Goal: Task Accomplishment & Management: Manage account settings

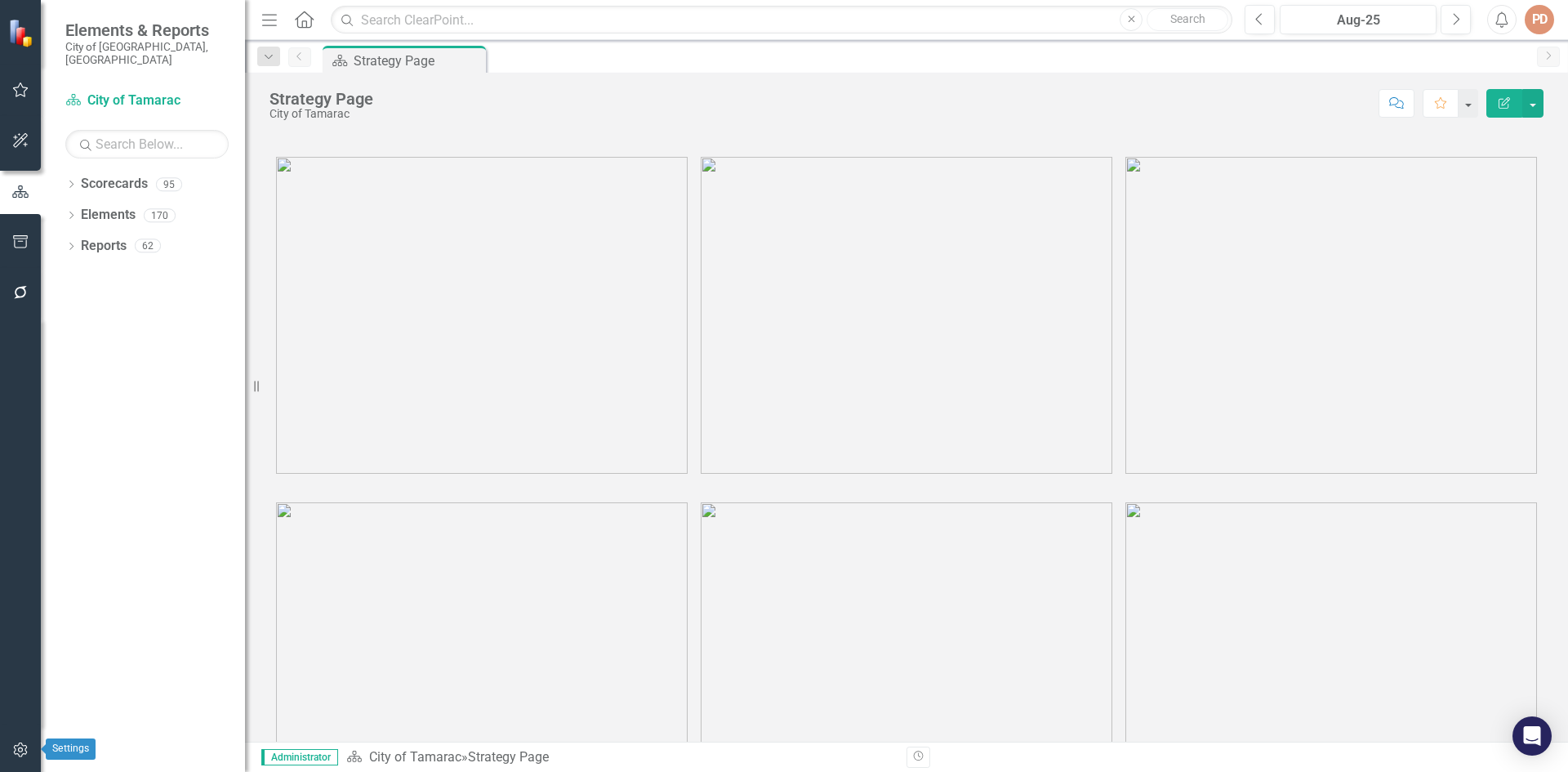
click at [27, 752] on icon "button" at bounding box center [20, 748] width 17 height 13
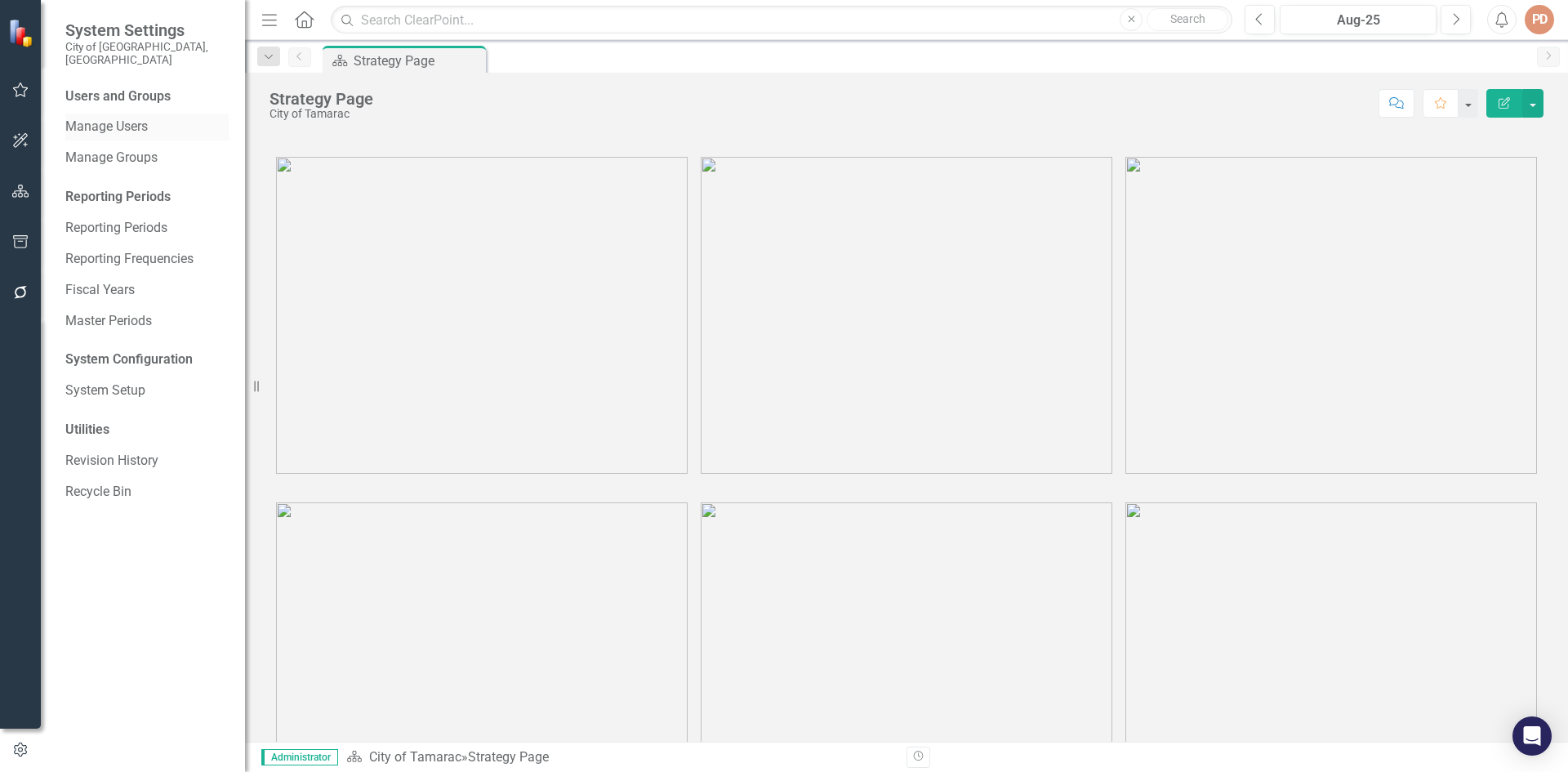
click at [131, 118] on link "Manage Users" at bounding box center [146, 127] width 163 height 19
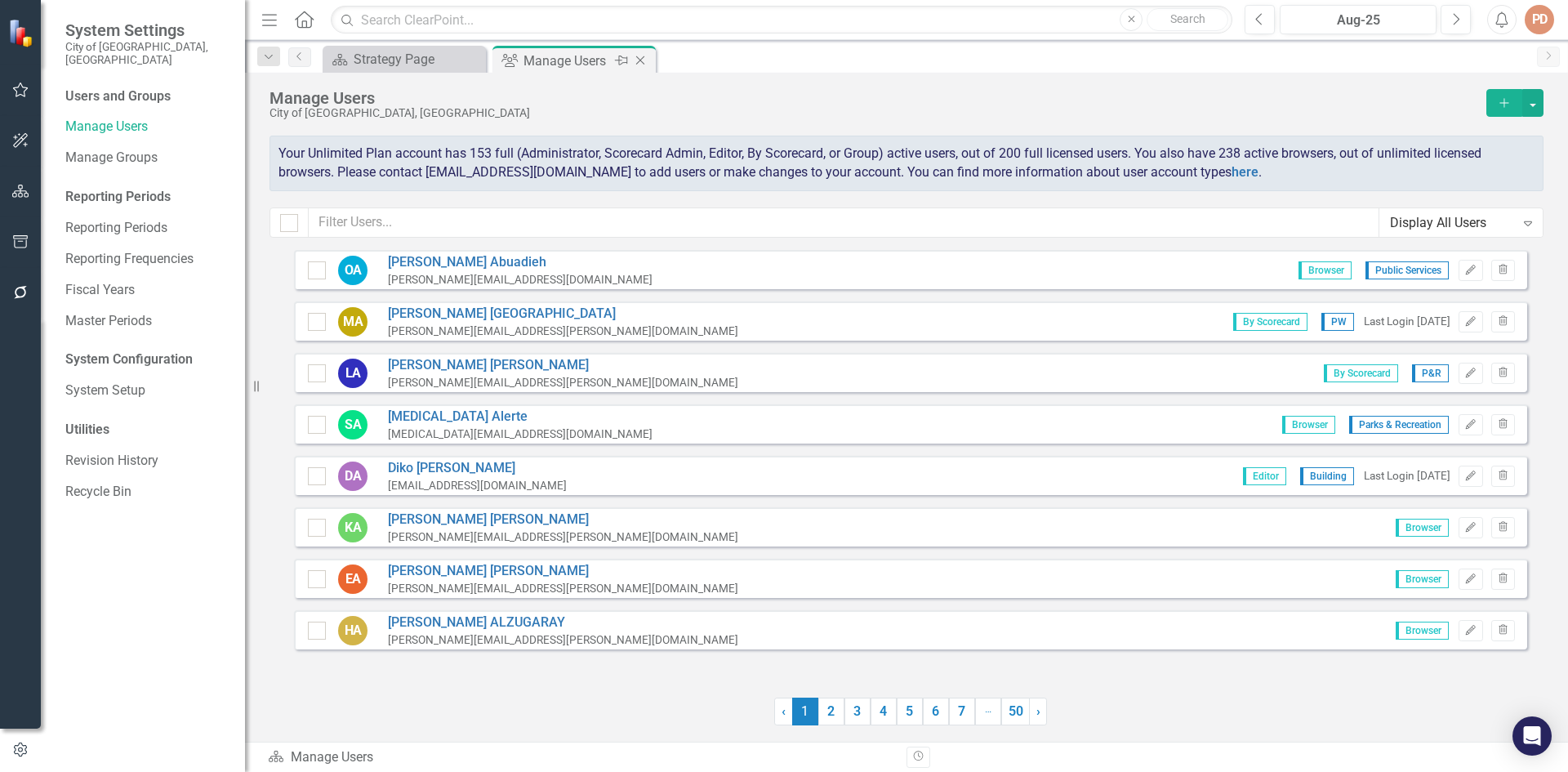
click at [564, 58] on div "Manage Users" at bounding box center [567, 61] width 87 height 21
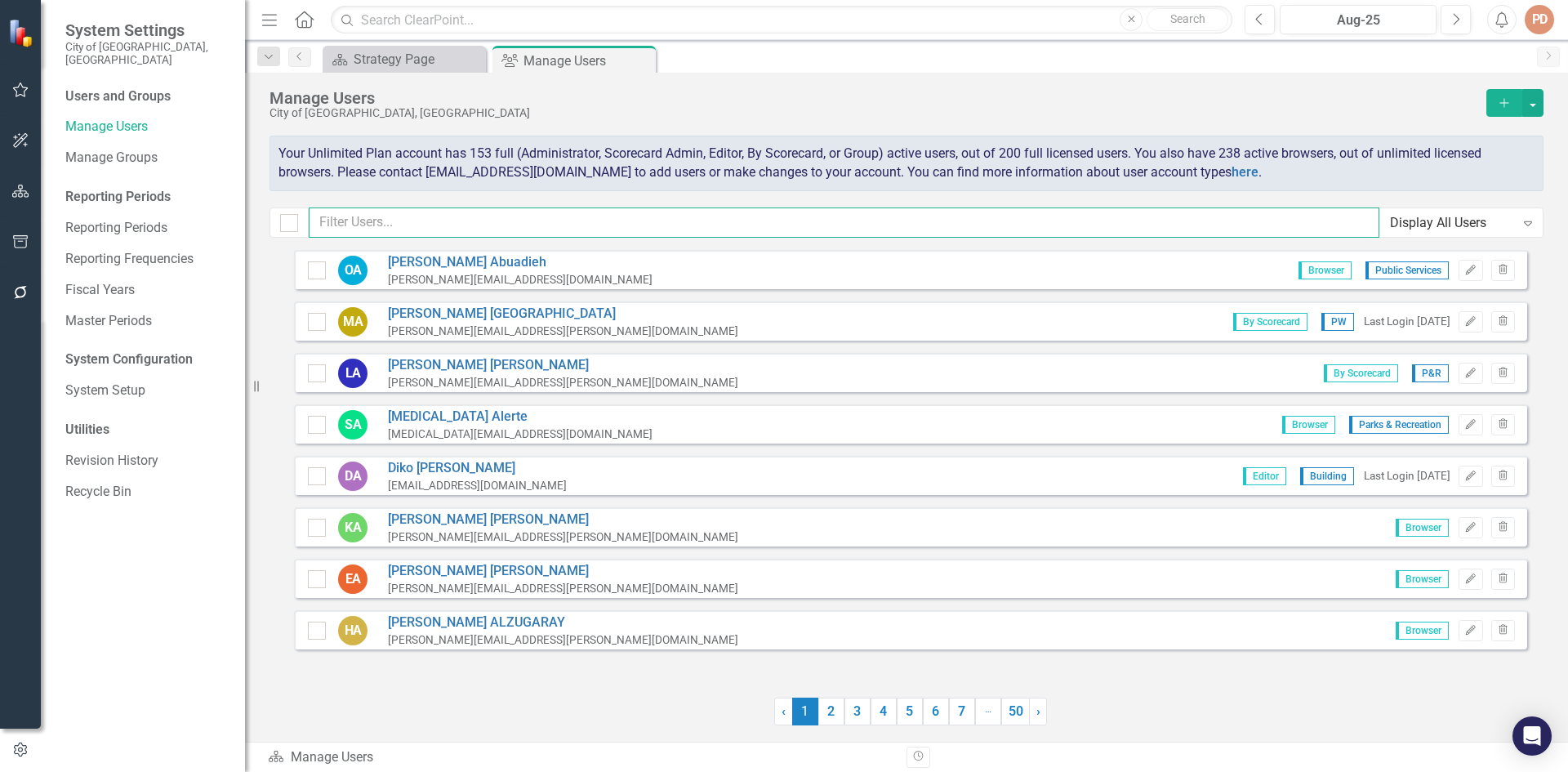
click at [416, 223] on input "text" at bounding box center [844, 222] width 1071 height 30
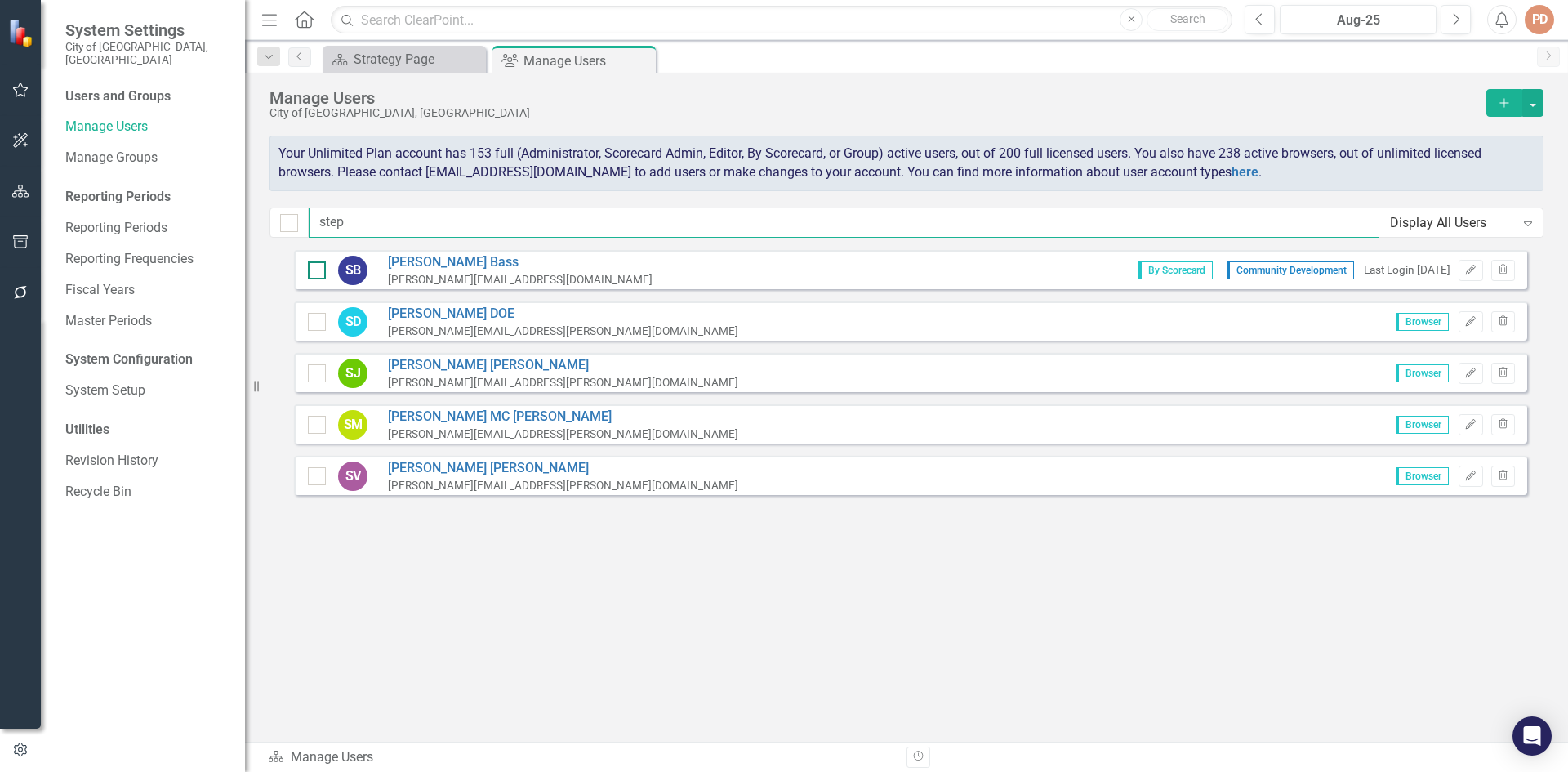
type input "step"
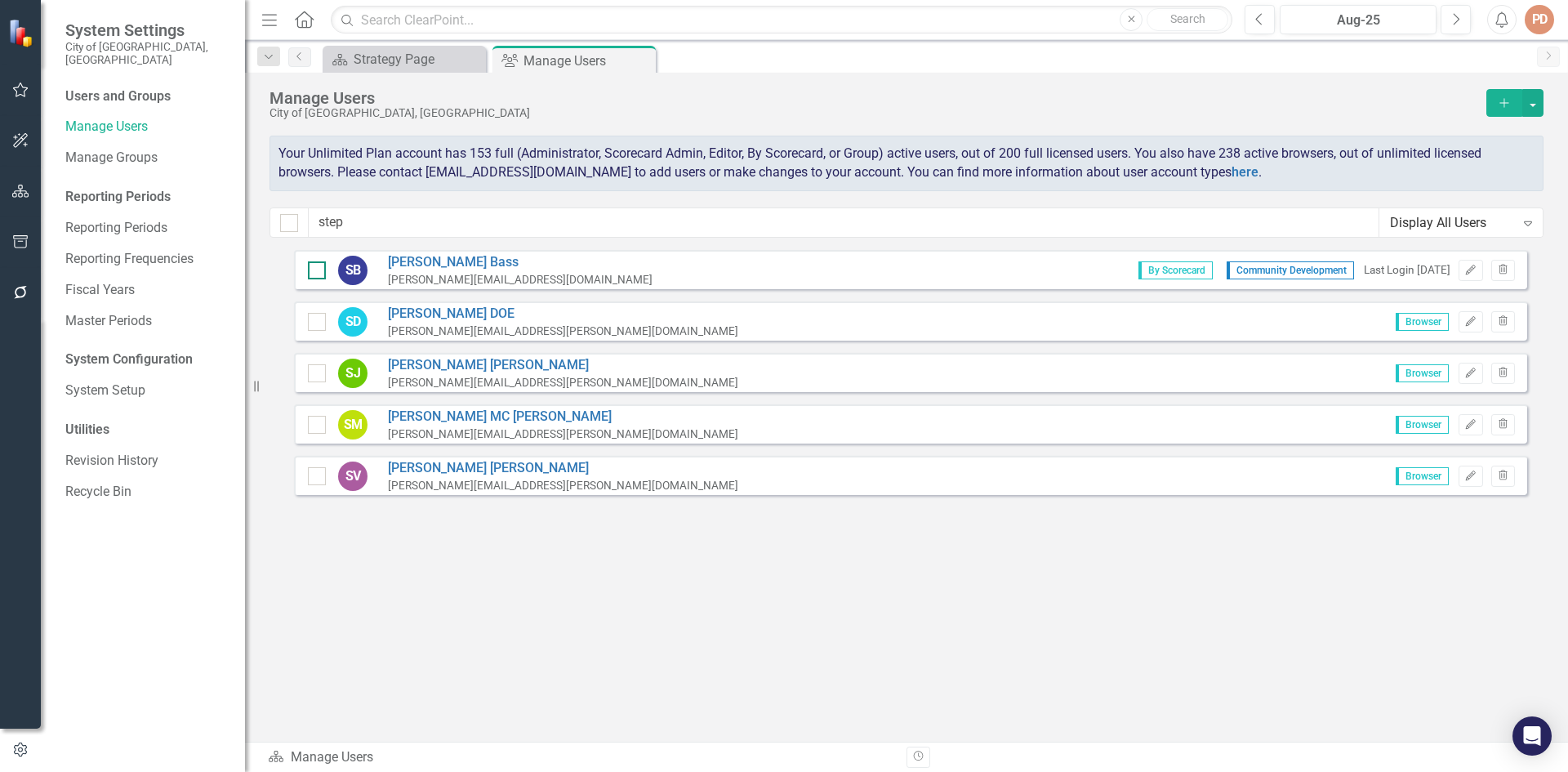
click at [322, 264] on div at bounding box center [316, 270] width 18 height 18
click at [318, 264] on input "checkbox" at bounding box center [312, 266] width 11 height 11
checkbox input "true"
click at [1472, 269] on icon "Edit" at bounding box center [1470, 270] width 12 height 10
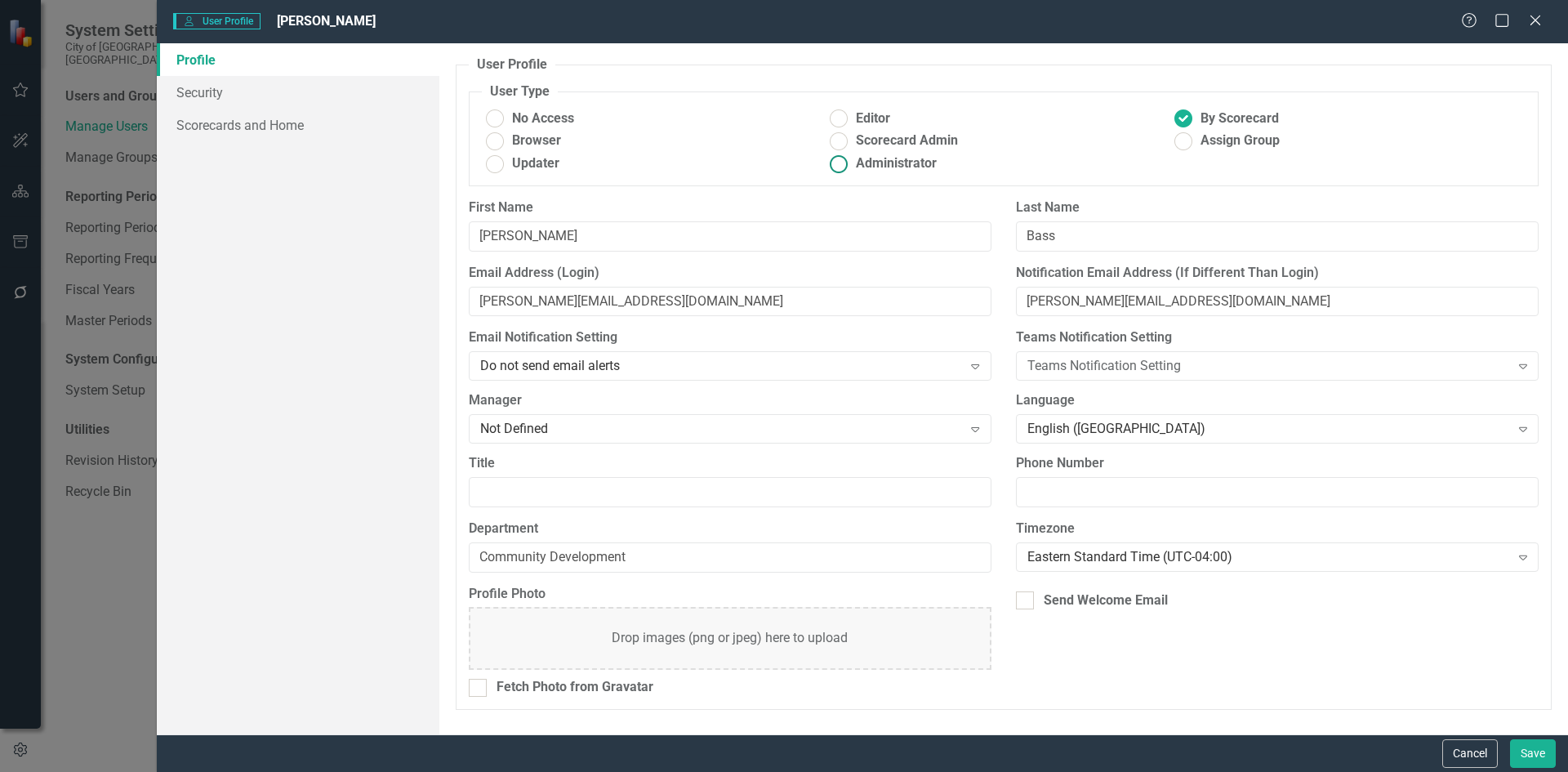
click at [840, 162] on ins at bounding box center [839, 164] width 26 height 26
click at [840, 162] on input "Administrator" at bounding box center [839, 164] width 26 height 26
radio input "true"
click at [1189, 116] on ins at bounding box center [1184, 119] width 26 height 26
click at [1189, 116] on input "By Scorecard" at bounding box center [1184, 119] width 26 height 26
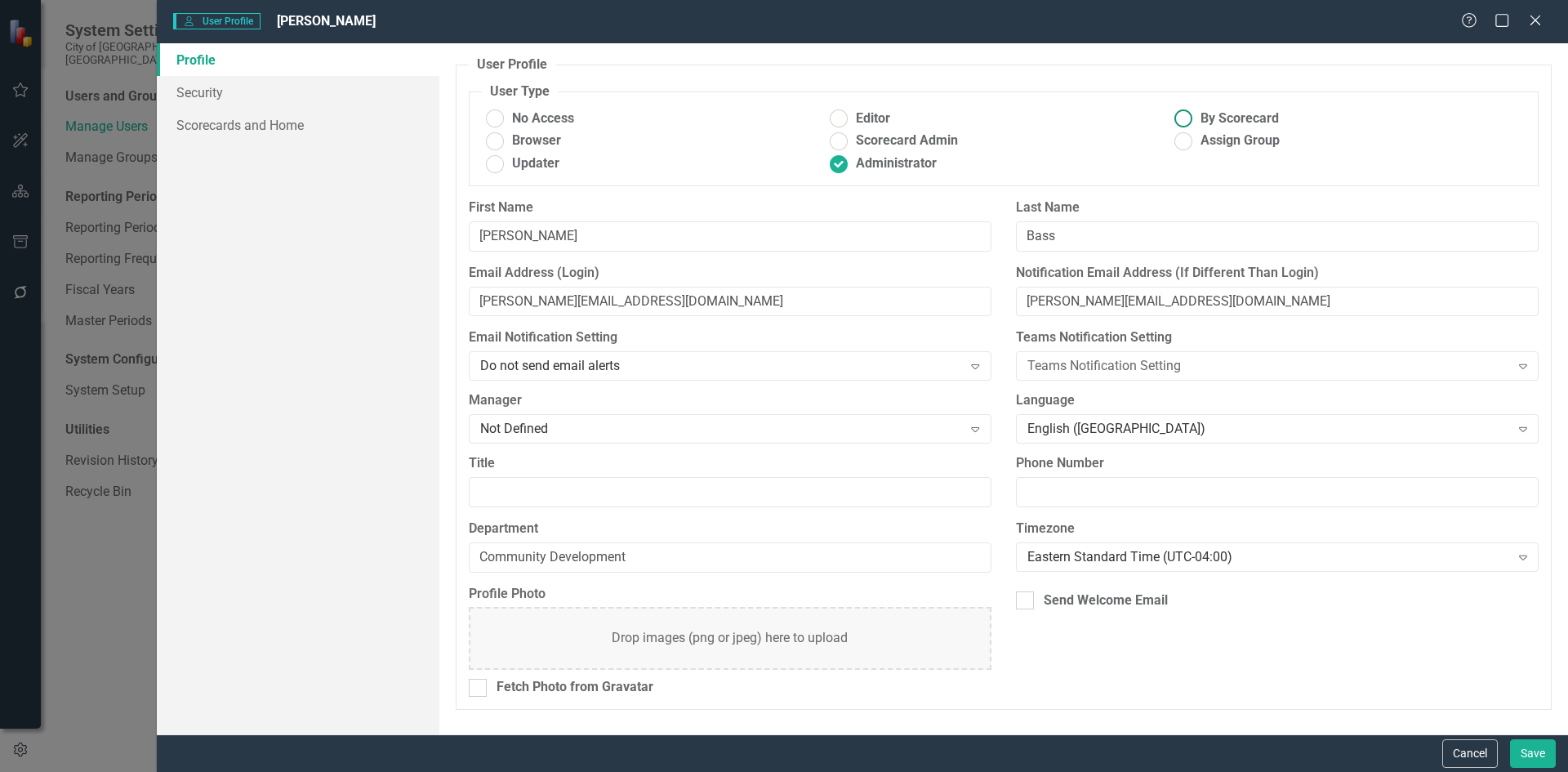
radio input "true"
click at [840, 165] on ins at bounding box center [839, 164] width 26 height 26
click at [840, 165] on input "Administrator" at bounding box center [839, 164] width 26 height 26
radio input "true"
click at [1538, 752] on button "Save" at bounding box center [1533, 752] width 46 height 28
